Goal: Task Accomplishment & Management: Use online tool/utility

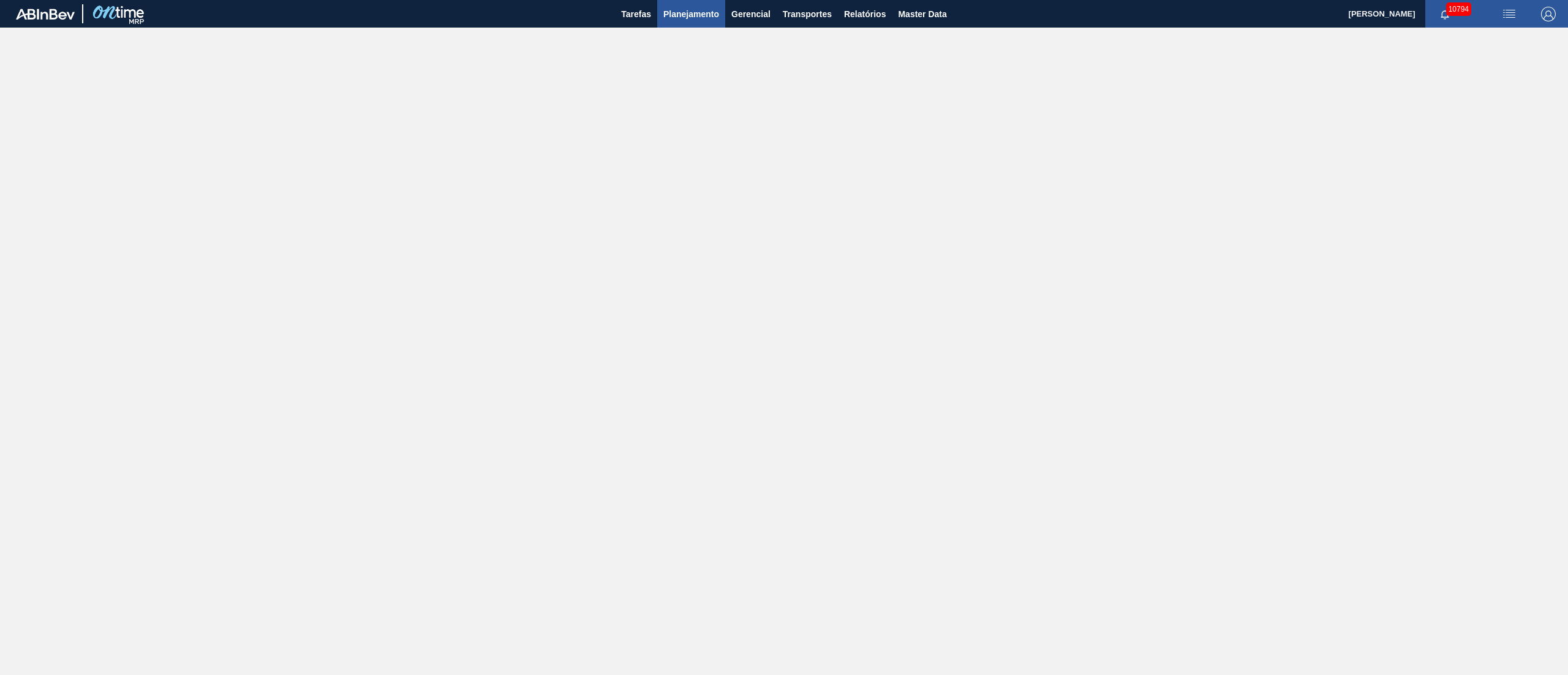
click at [691, 21] on span "Planejamento" at bounding box center [691, 14] width 56 height 15
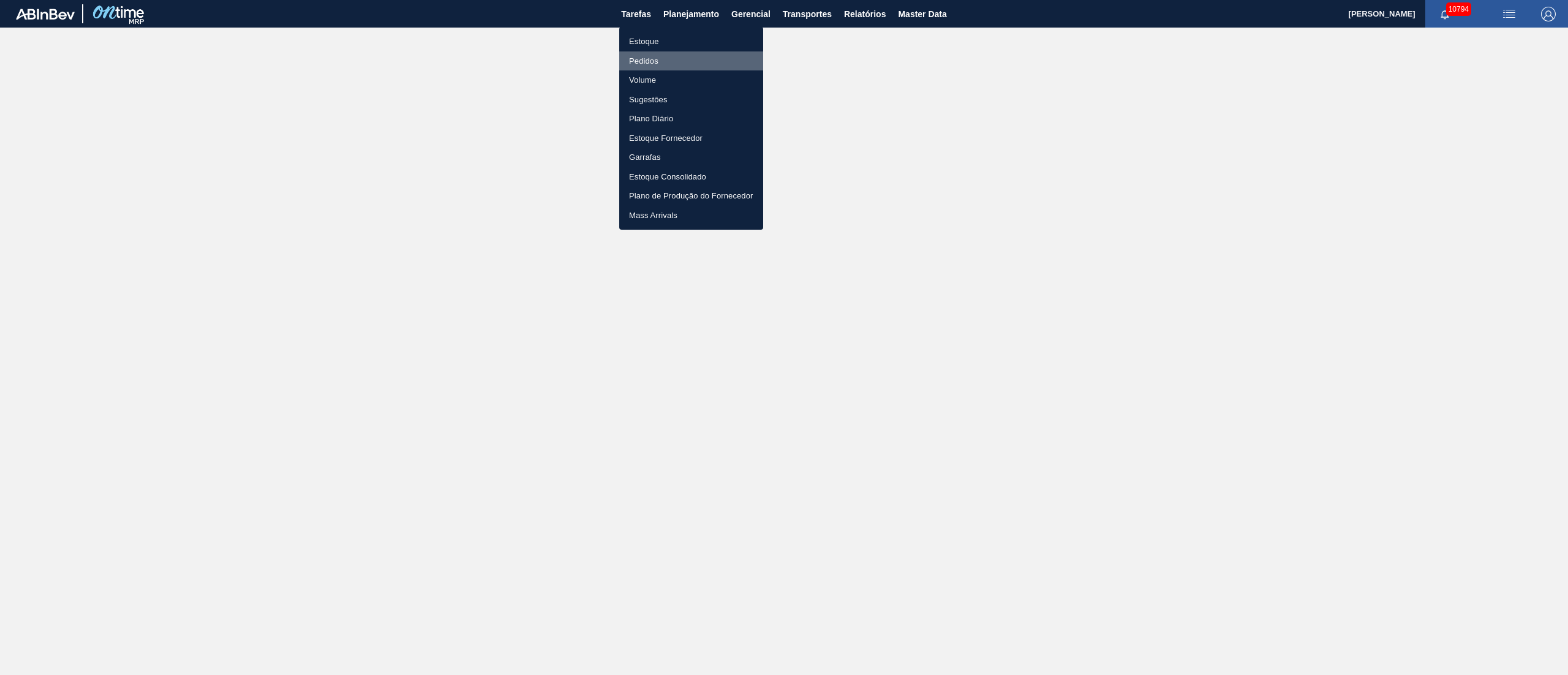
click at [642, 60] on li "Pedidos" at bounding box center [691, 61] width 144 height 20
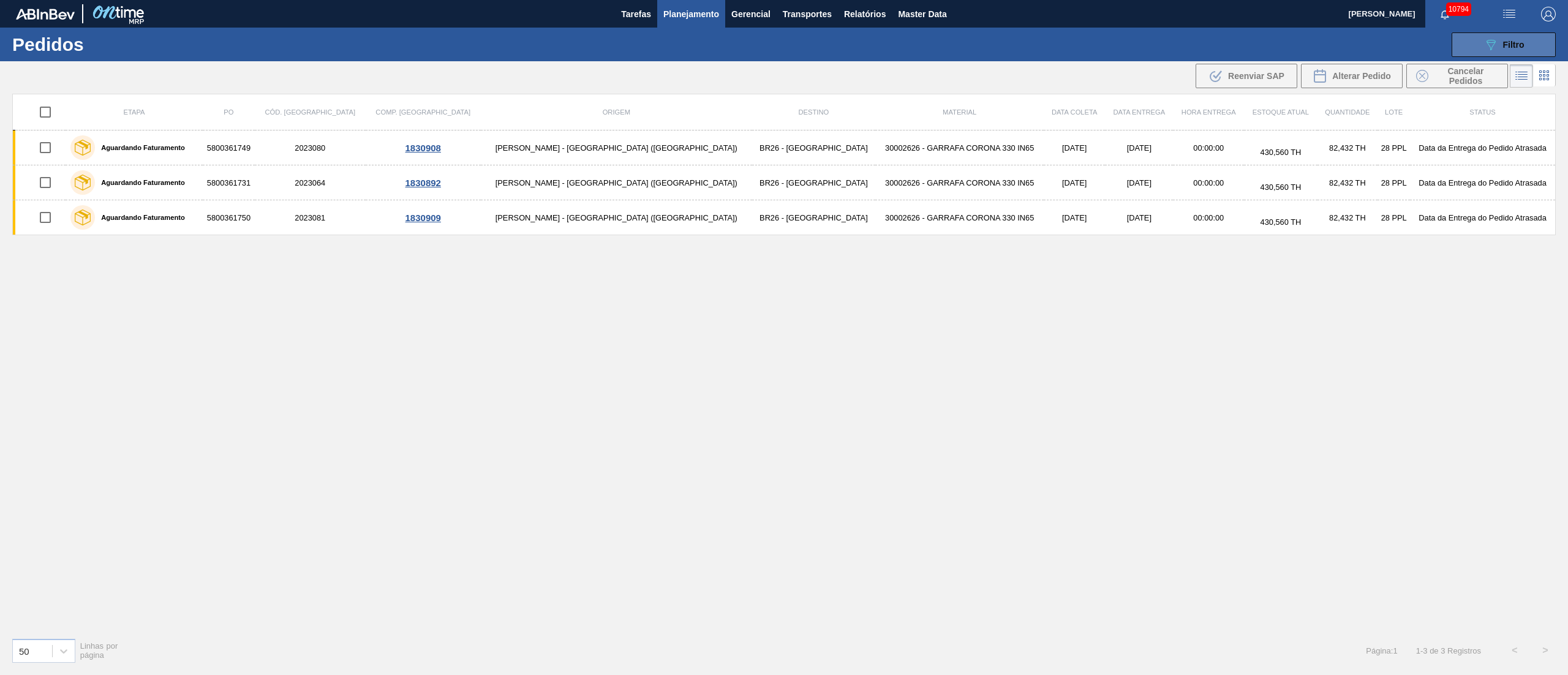
click at [1508, 48] on span "Filtro" at bounding box center [1514, 44] width 22 height 9
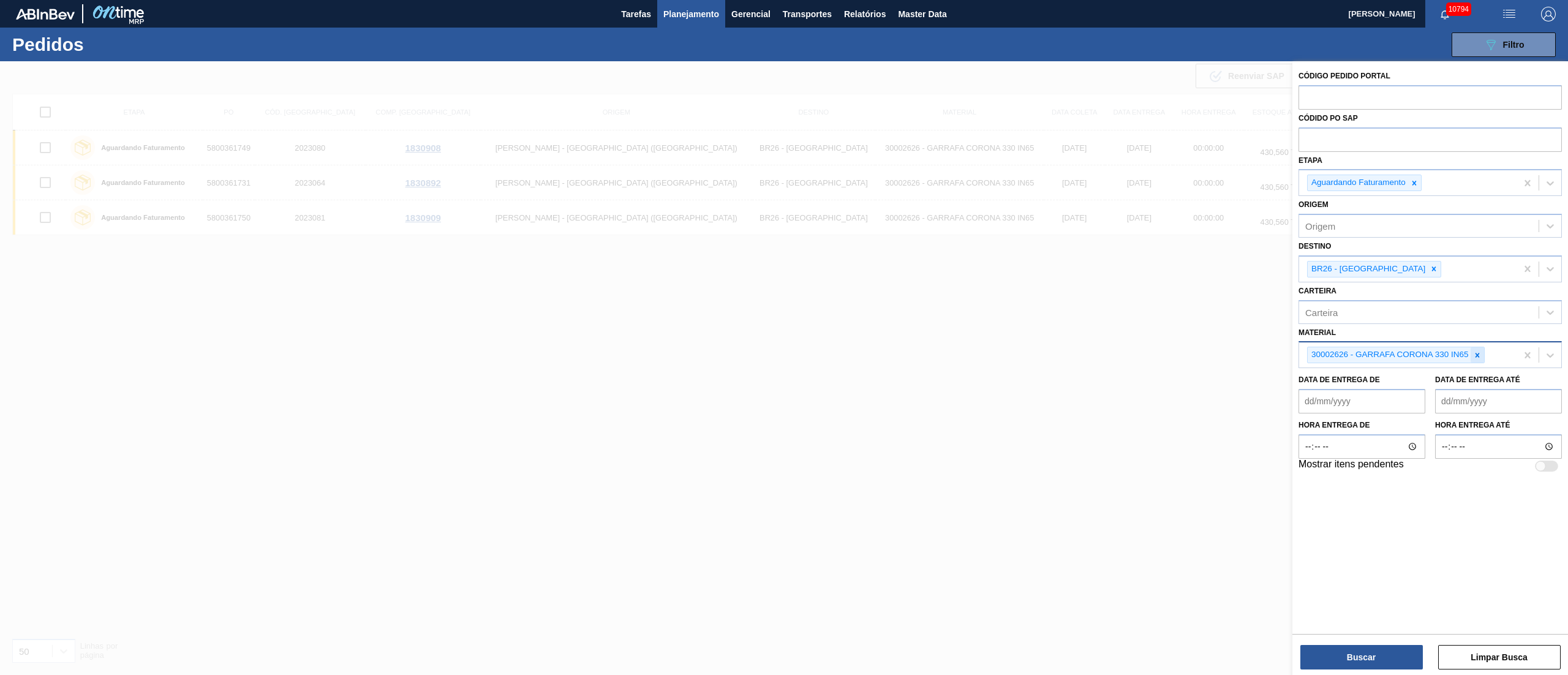
click at [1471, 351] on div at bounding box center [1477, 355] width 14 height 16
click at [1329, 354] on div "Material" at bounding box center [1322, 354] width 33 height 10
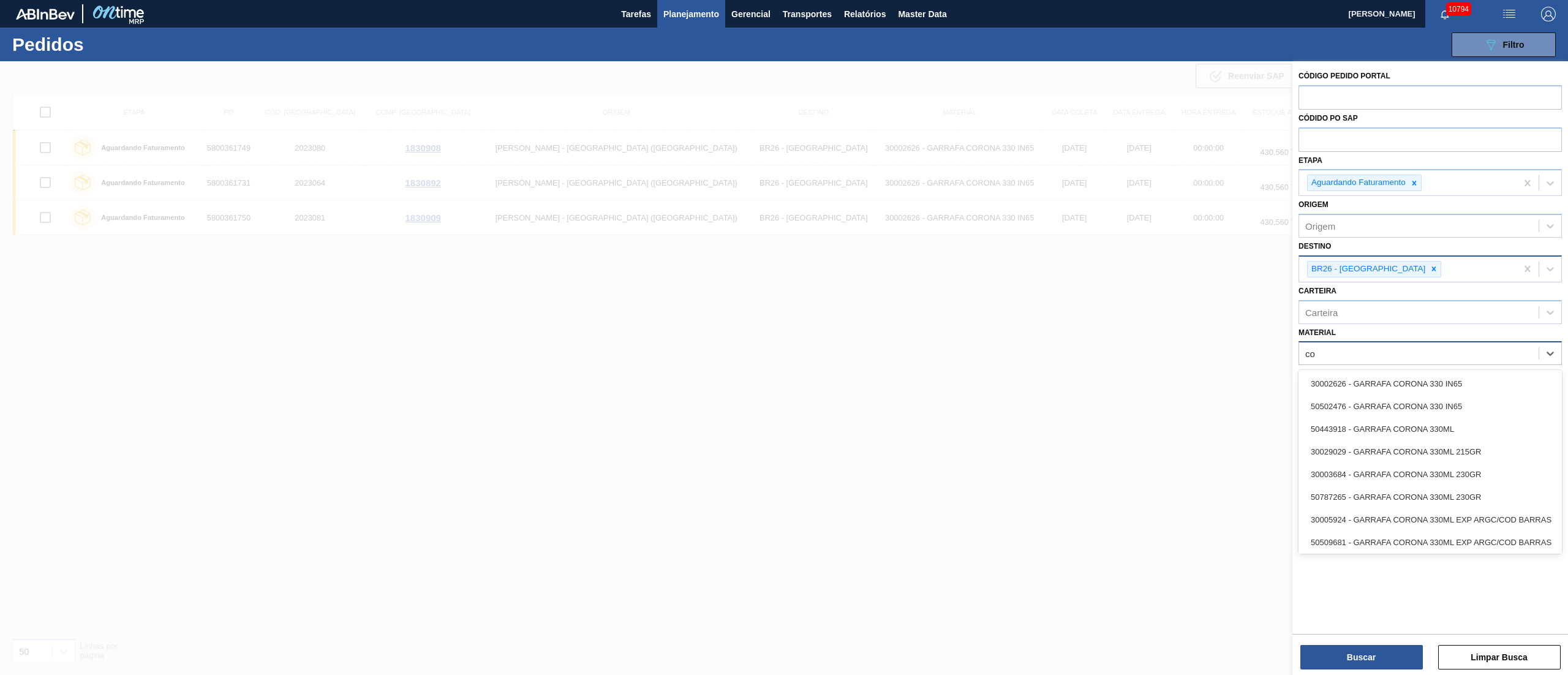
type input "c"
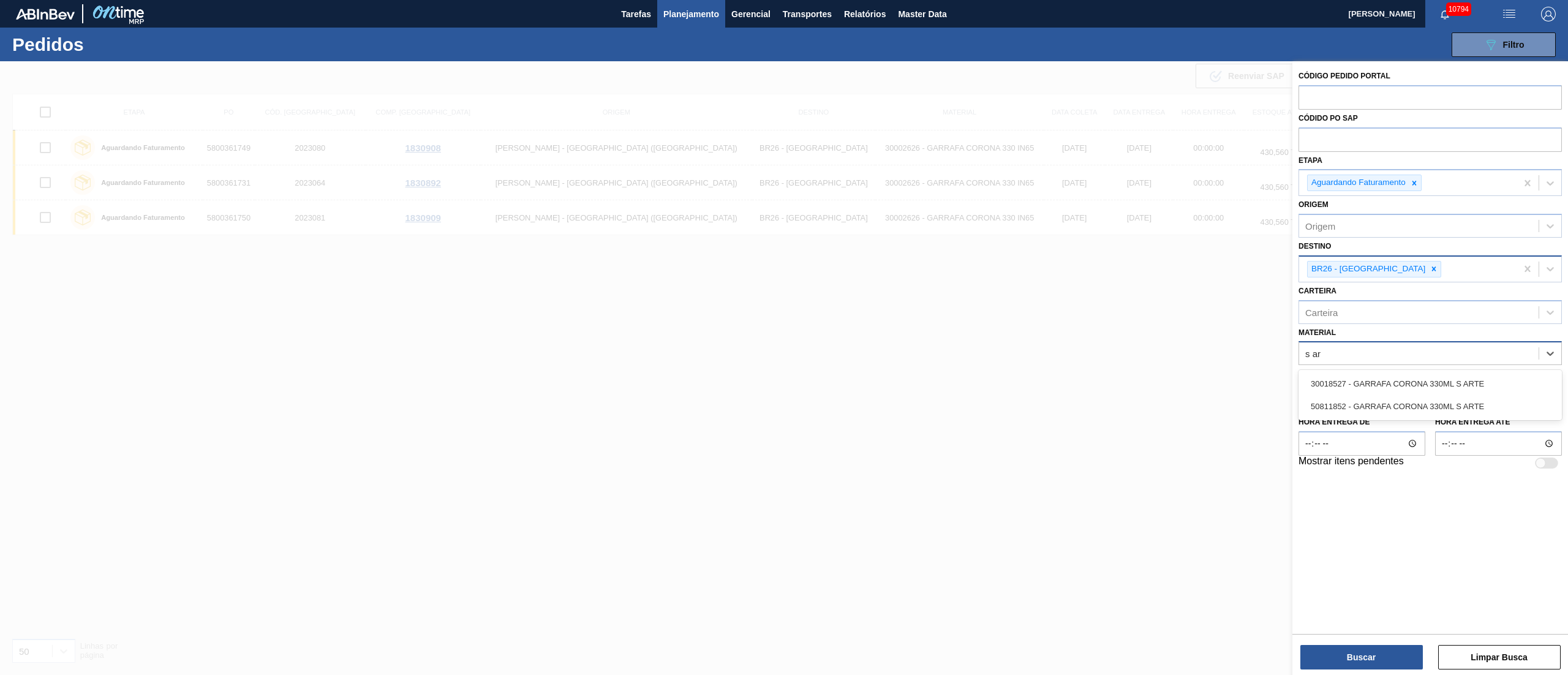
type input "s art"
click at [1366, 387] on div "30018527 - GARRAFA CORONA 330ML S ARTE" at bounding box center [1430, 383] width 263 height 22
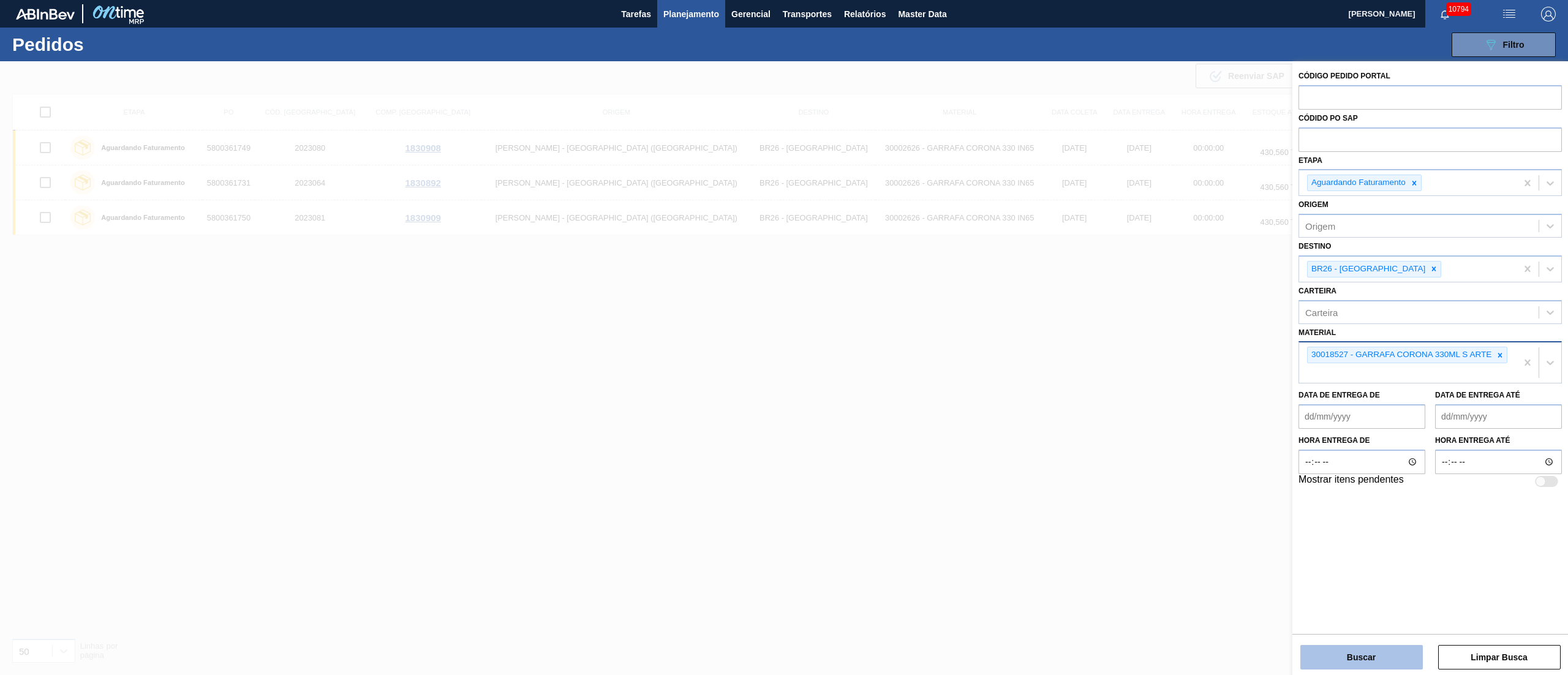
click at [1352, 649] on button "Buscar" at bounding box center [1362, 657] width 123 height 24
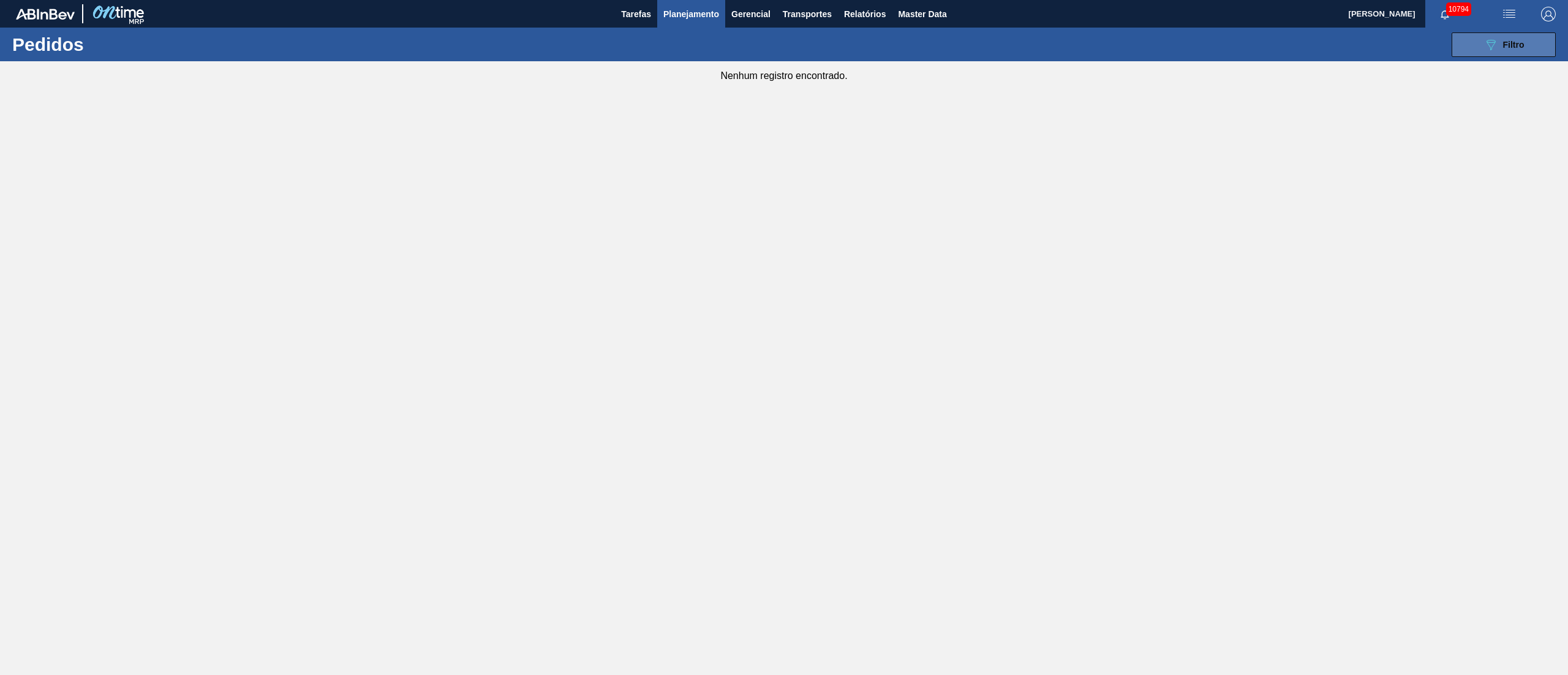
click at [1501, 43] on div "089F7B8B-B2A5-4AFE-B5C0-19BA573D28AC Filtro" at bounding box center [1504, 44] width 41 height 15
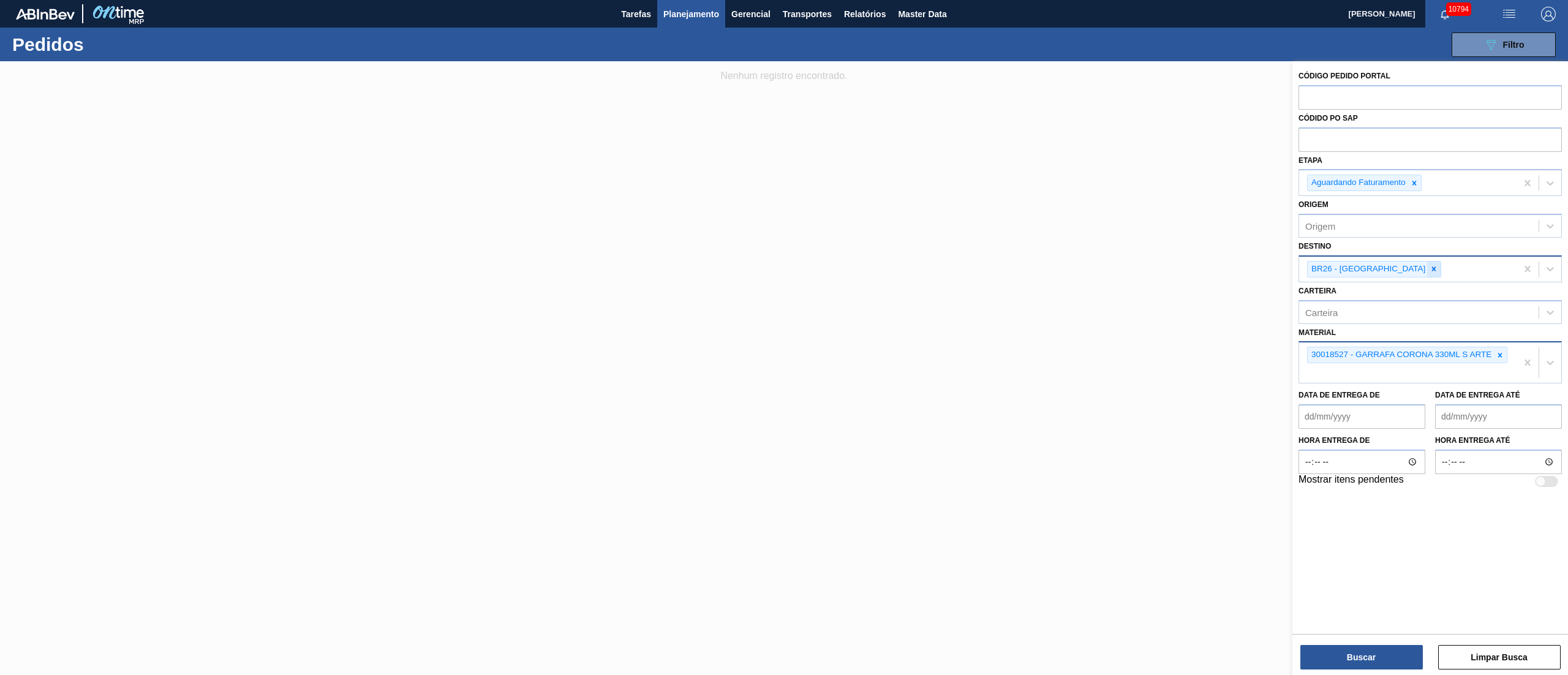
click at [1430, 268] on icon at bounding box center [1434, 268] width 9 height 9
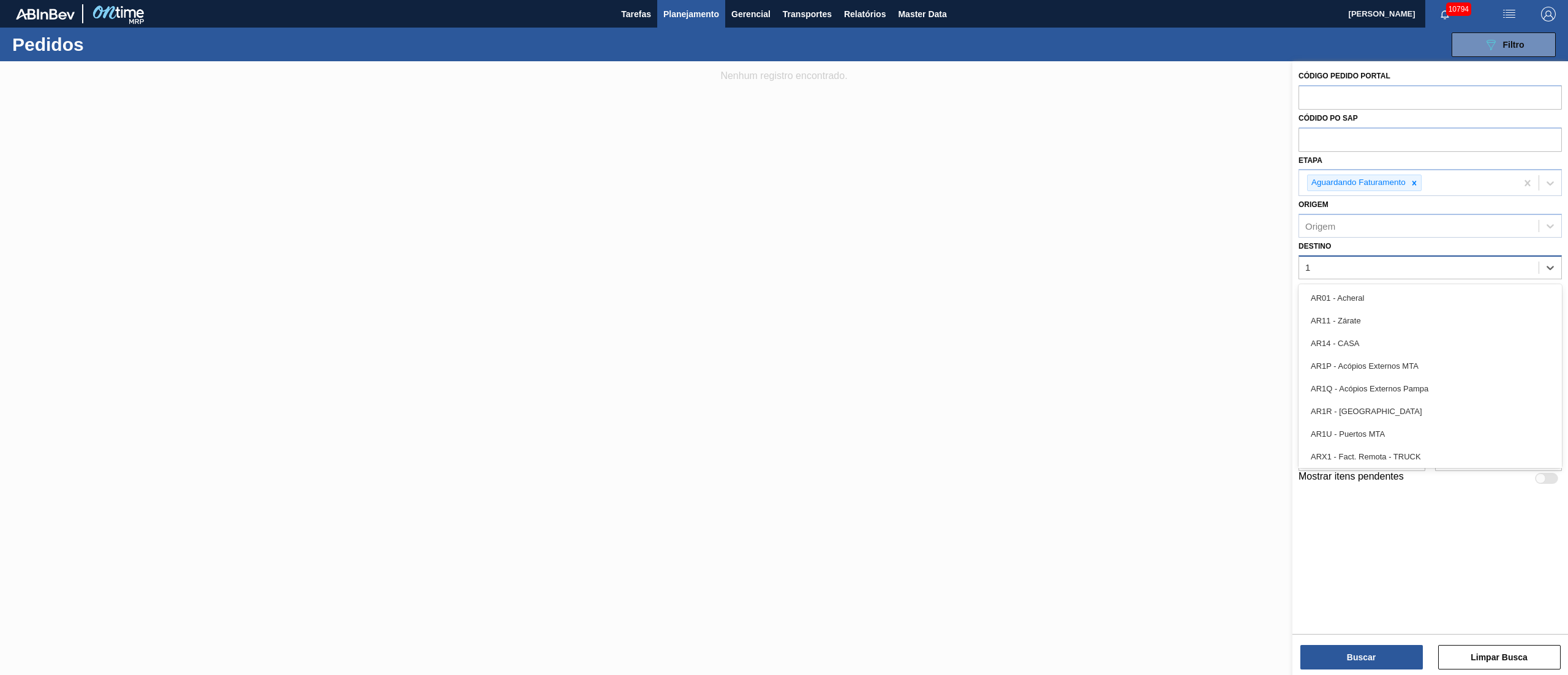
type input "19"
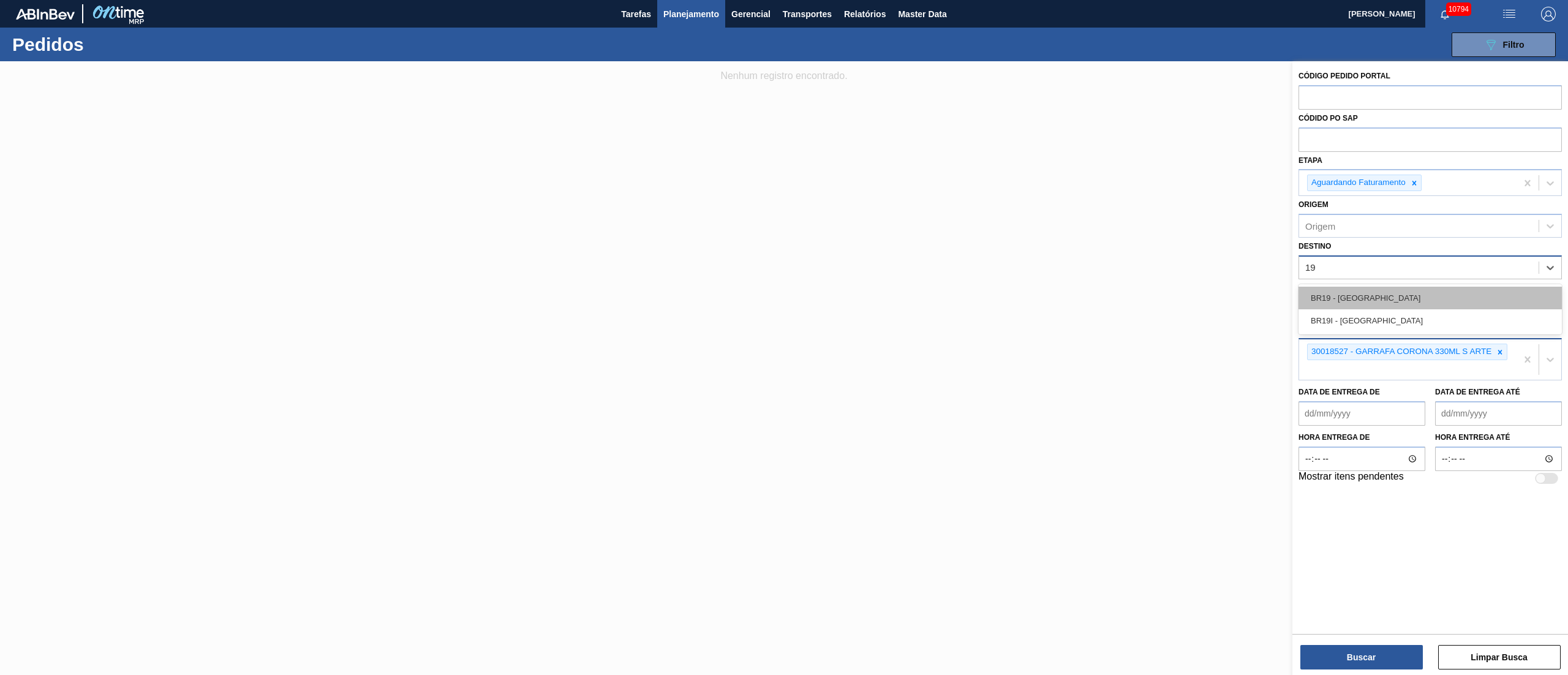
click at [1368, 293] on div "BR19 - [GEOGRAPHIC_DATA]" at bounding box center [1430, 298] width 263 height 22
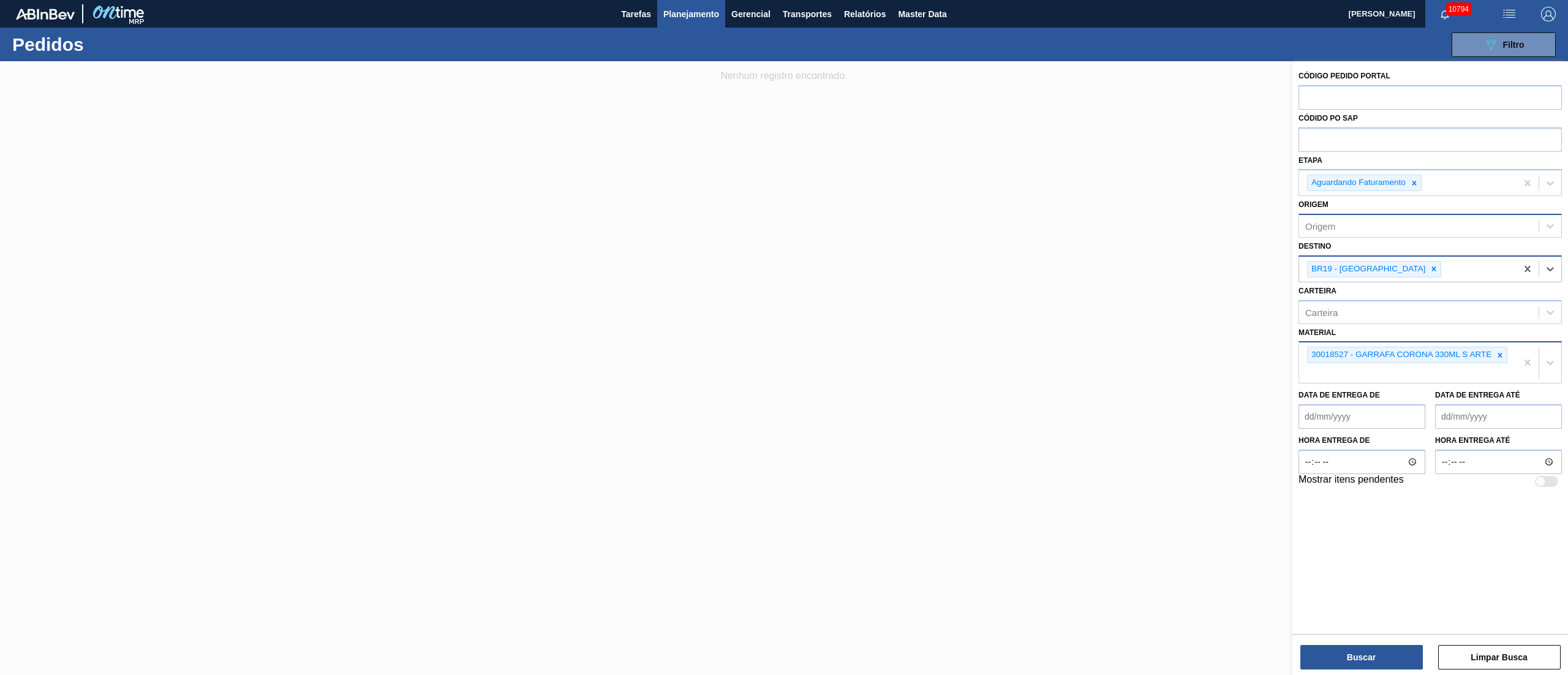
click at [1364, 229] on div "Origem" at bounding box center [1418, 226] width 239 height 18
type input "307848"
click at [1360, 254] on div "279470 (SAP Legado: 307848) - [PERSON_NAME] [US_STATE] DO BRASIL INDUSTRIA" at bounding box center [1430, 256] width 263 height 22
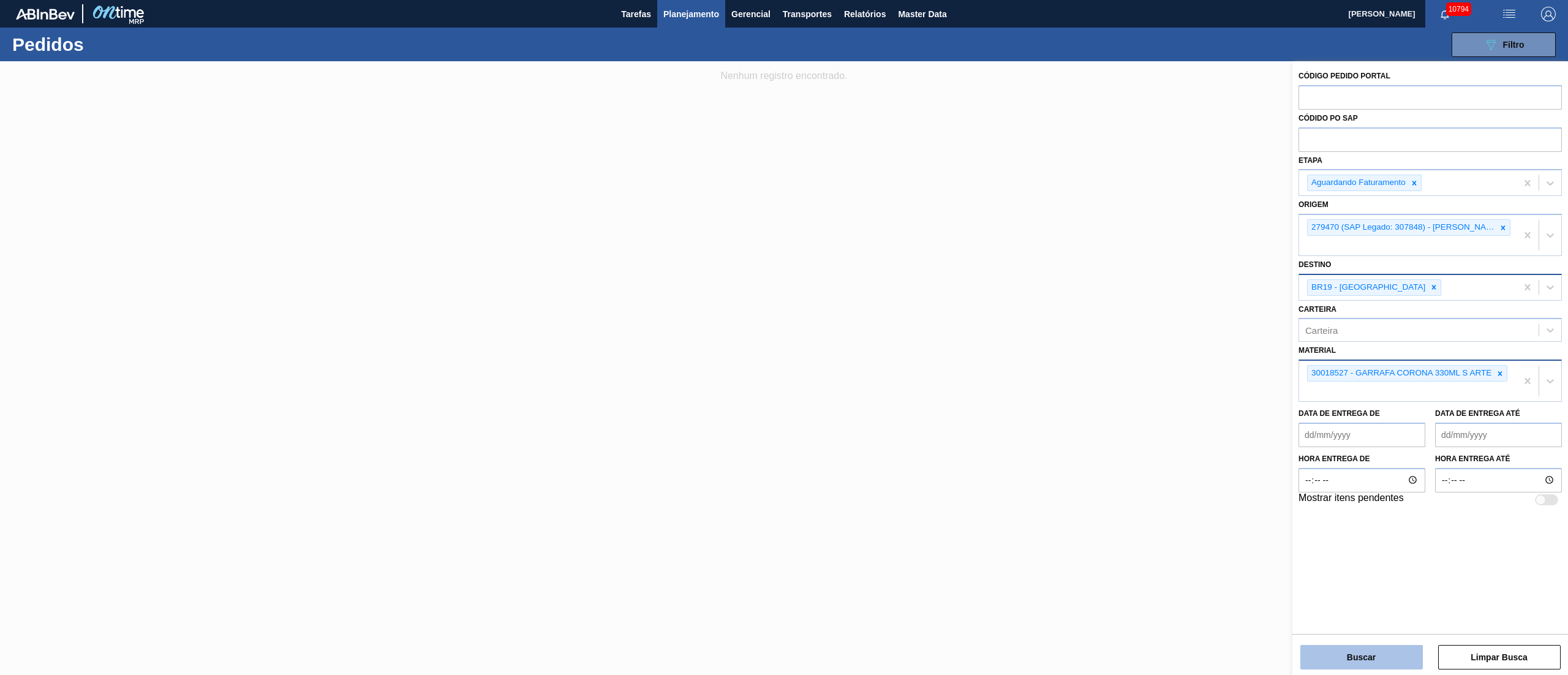
click at [1355, 656] on button "Buscar" at bounding box center [1362, 657] width 123 height 24
